Goal: Transaction & Acquisition: Book appointment/travel/reservation

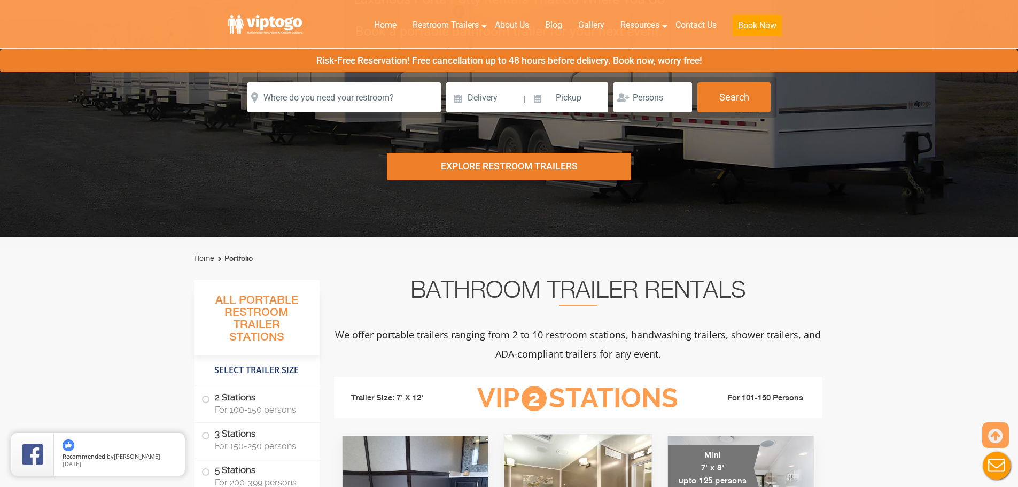
scroll to position [267, 0]
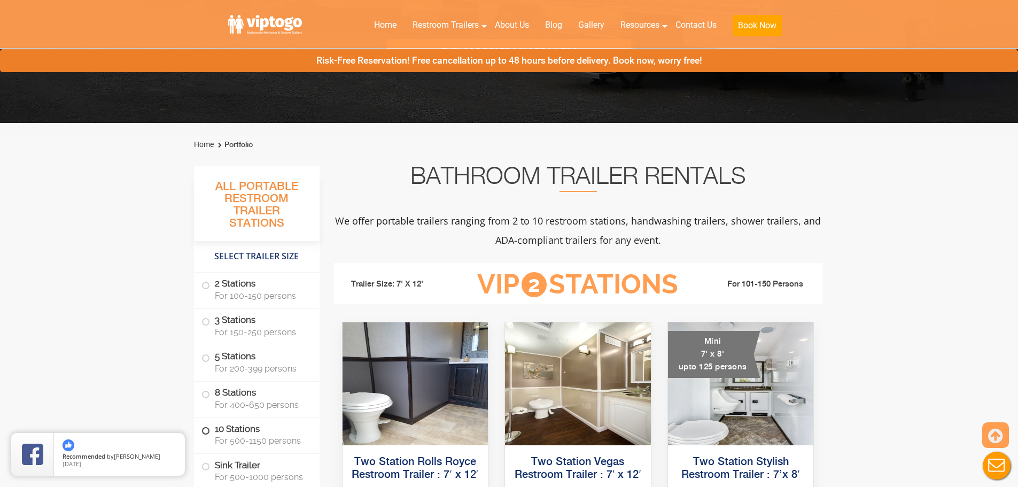
click at [246, 431] on label "10 Stations For 500-1150 persons" at bounding box center [256, 434] width 111 height 33
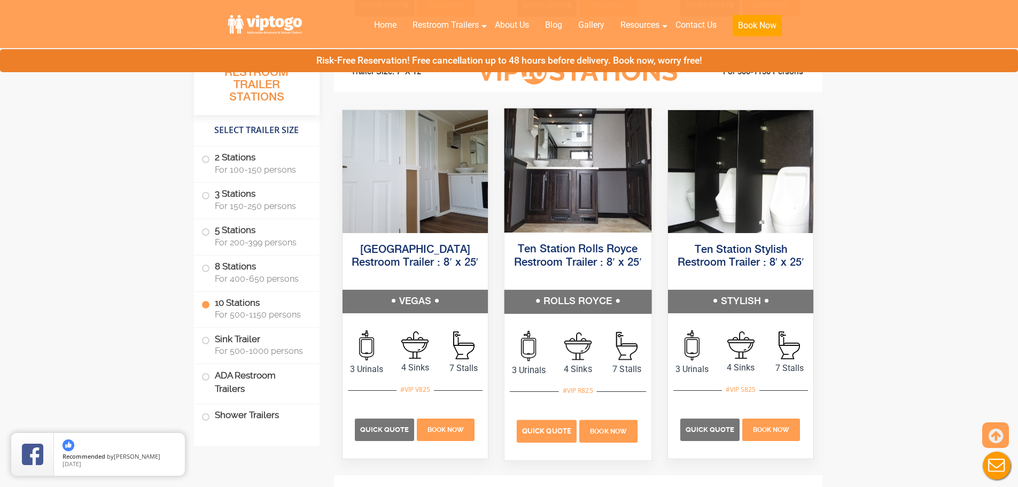
scroll to position [2465, 0]
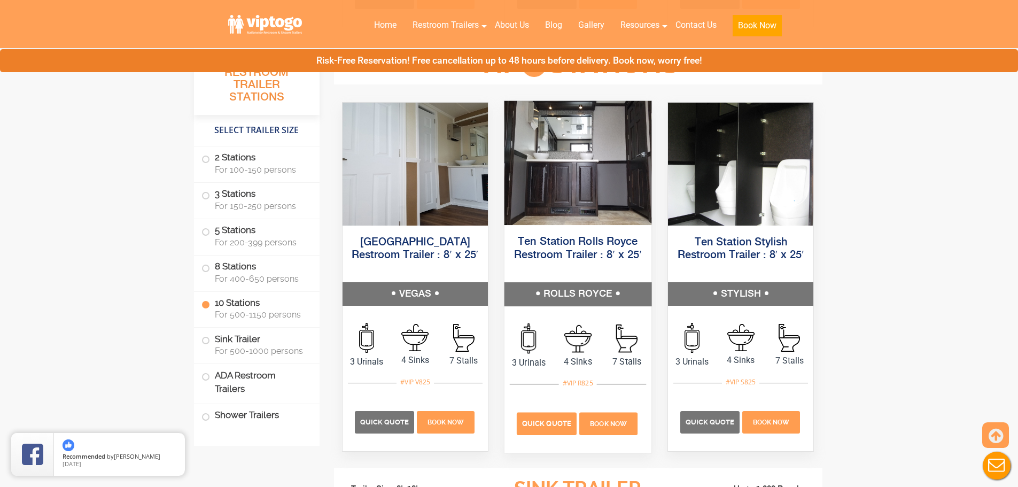
click at [560, 414] on div "Quick Quote Book Now" at bounding box center [578, 418] width 136 height 69
drag, startPoint x: 560, startPoint y: 414, endPoint x: 548, endPoint y: 420, distance: 13.9
click at [548, 419] on span "Quick Quote" at bounding box center [546, 423] width 49 height 8
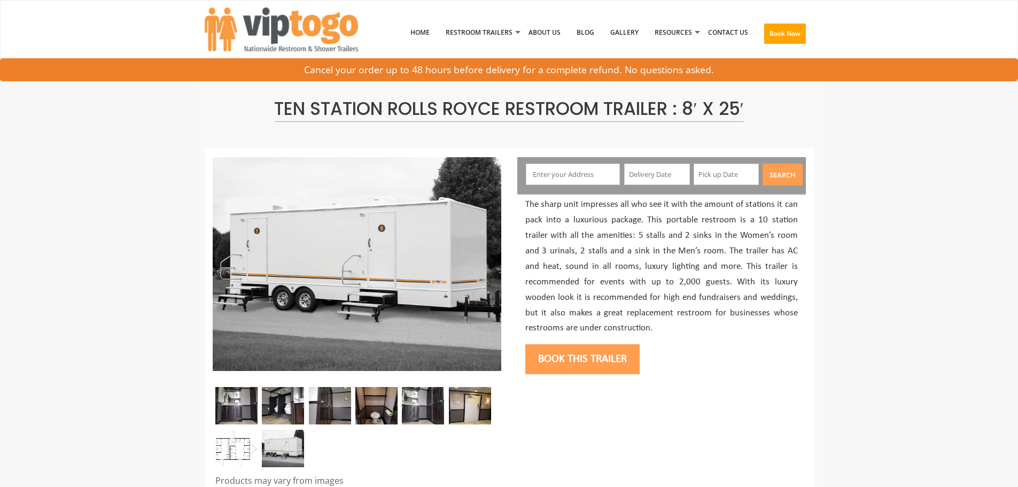
click at [607, 174] on input "text" at bounding box center [573, 173] width 94 height 21
type input "Brooklyn, NY, USA"
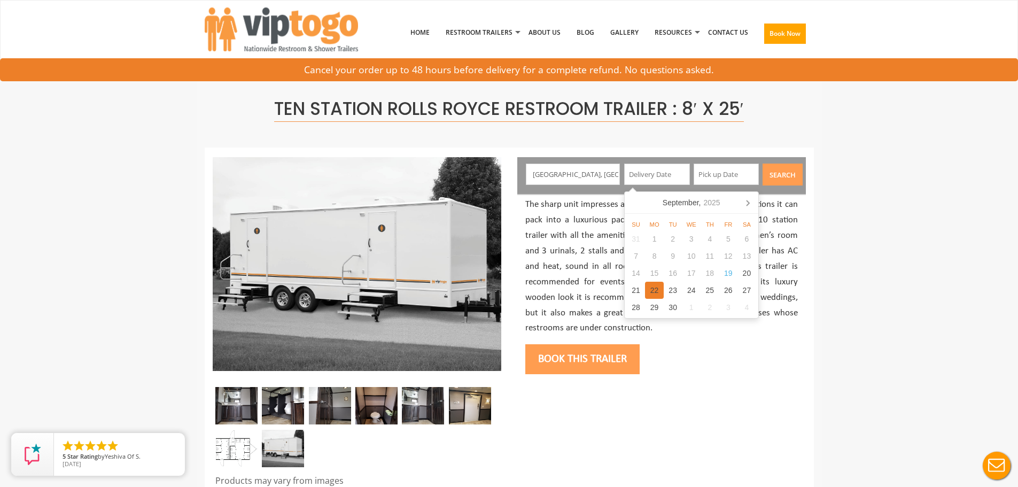
click at [661, 287] on div "22" at bounding box center [654, 290] width 19 height 17
type input "09/22/2025"
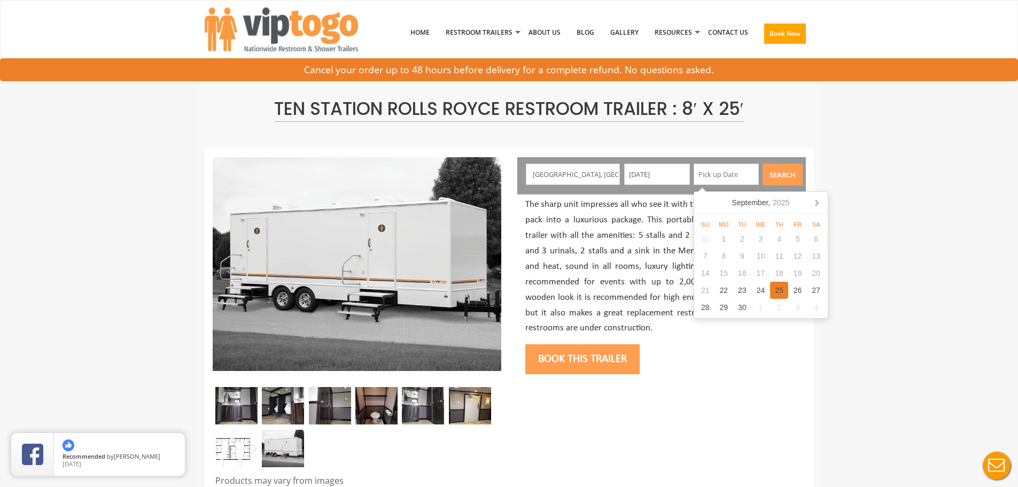
click at [784, 289] on div "25" at bounding box center [779, 290] width 19 height 17
type input "09/25/2025"
click at [790, 171] on button "Search" at bounding box center [782, 174] width 40 height 22
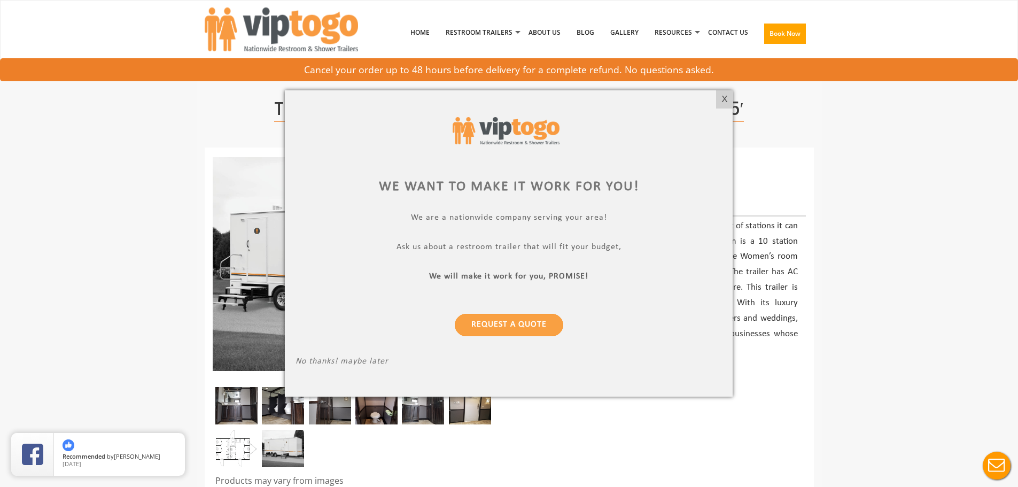
drag, startPoint x: 729, startPoint y: 98, endPoint x: 721, endPoint y: 89, distance: 12.9
click at [729, 99] on div "X" at bounding box center [724, 99] width 17 height 18
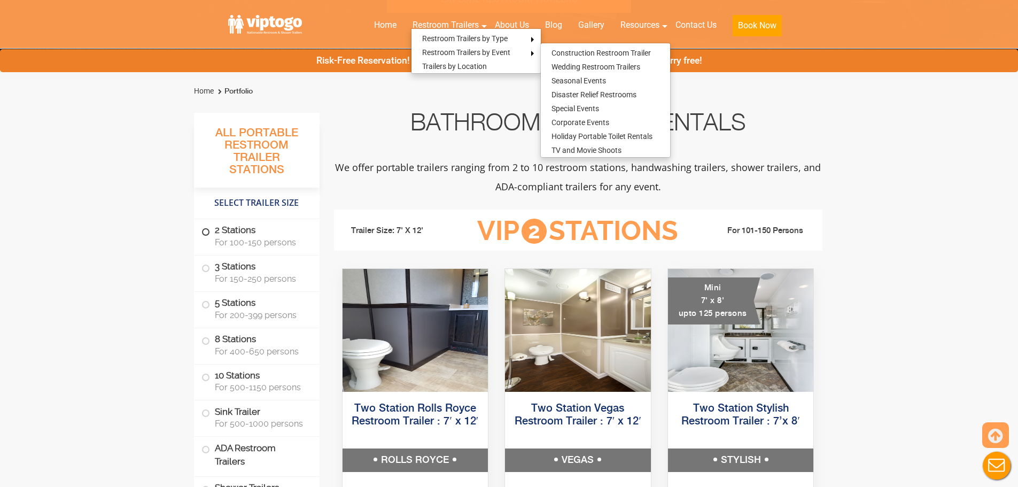
drag, startPoint x: 246, startPoint y: 232, endPoint x: 272, endPoint y: 221, distance: 28.5
click at [246, 232] on label "2 Stations For 100-150 persons" at bounding box center [256, 235] width 111 height 33
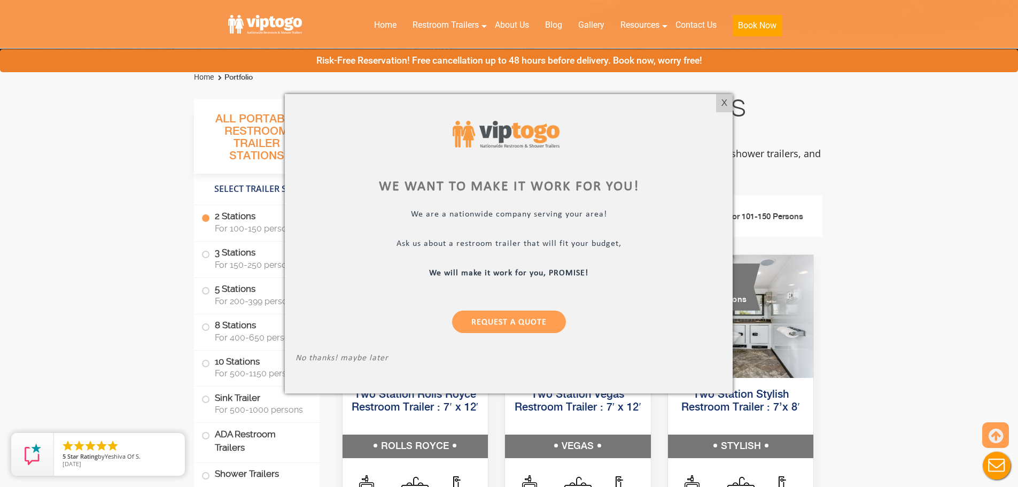
scroll to position [487, 0]
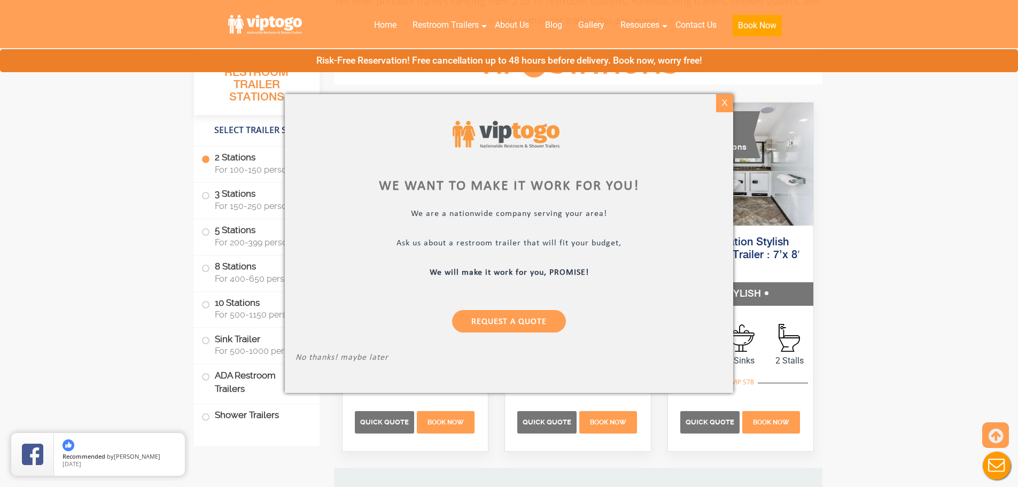
click at [725, 105] on div "X" at bounding box center [724, 103] width 17 height 18
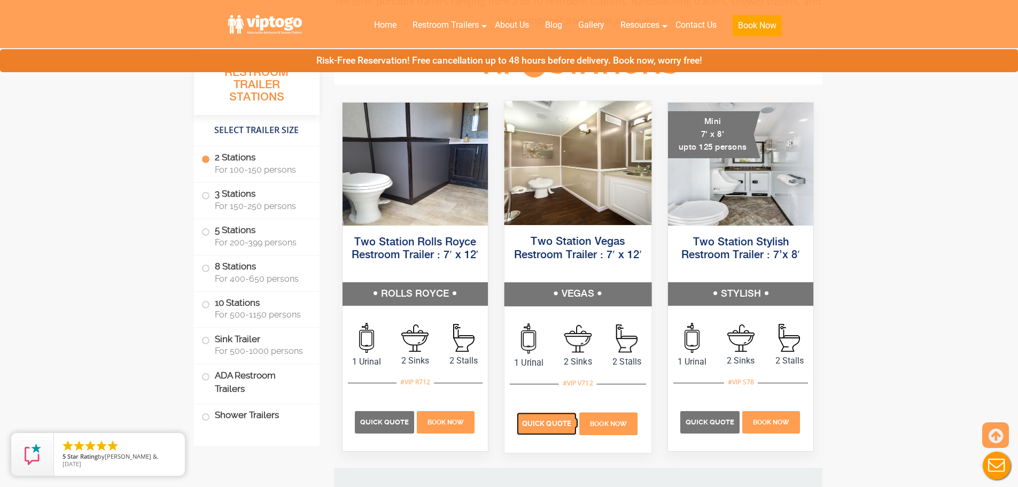
click at [536, 425] on span "Quick Quote" at bounding box center [546, 423] width 49 height 8
